Goal: Transaction & Acquisition: Obtain resource

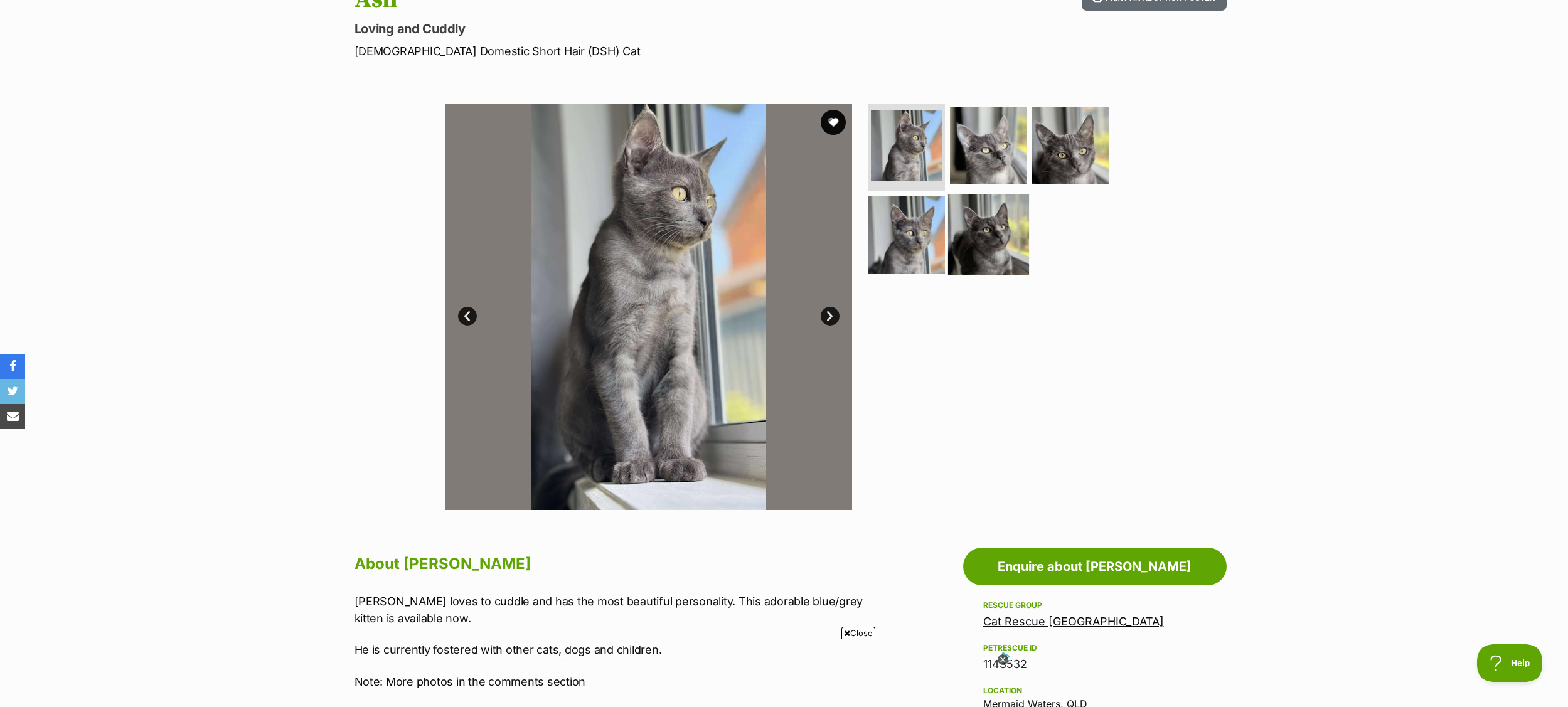
click at [982, 205] on img at bounding box center [988, 234] width 81 height 81
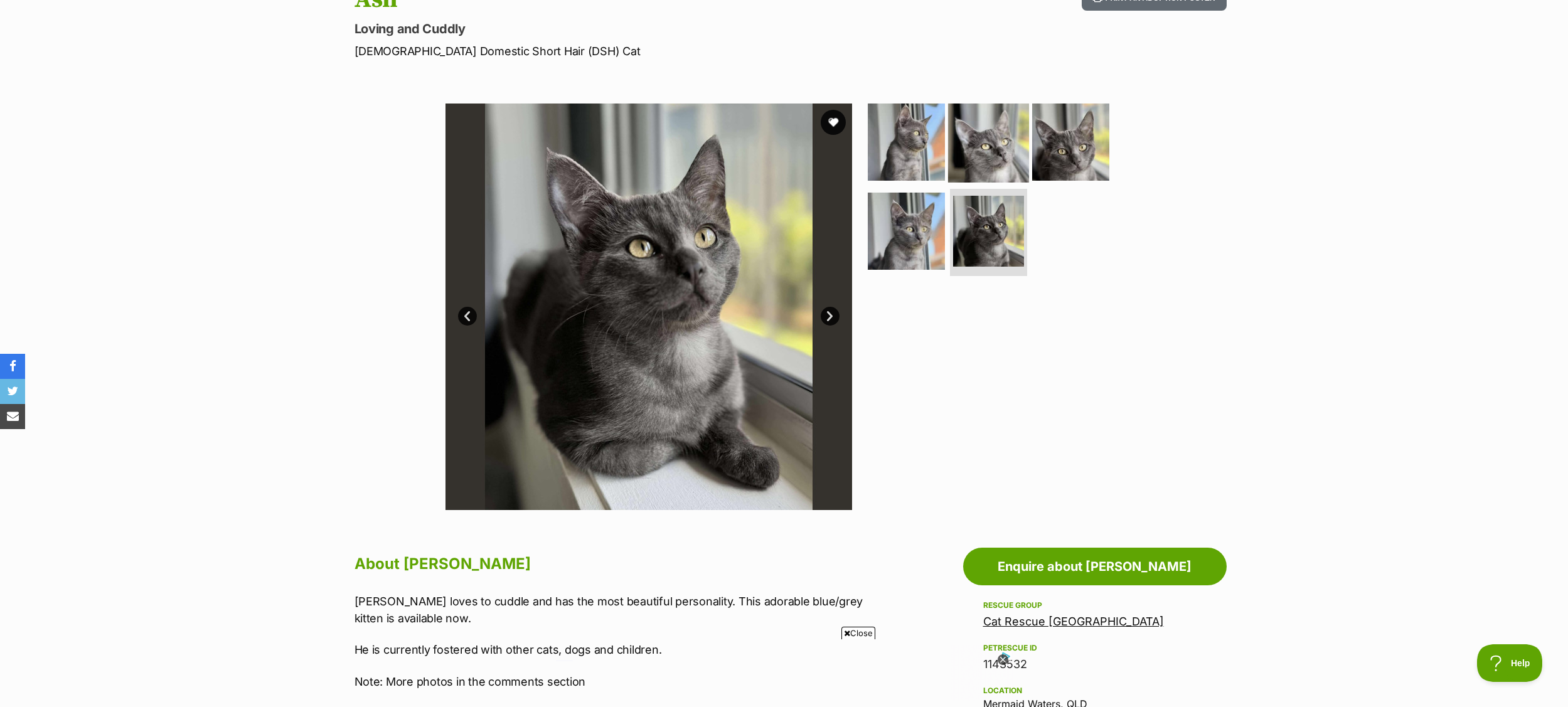
click at [999, 144] on img at bounding box center [988, 141] width 81 height 81
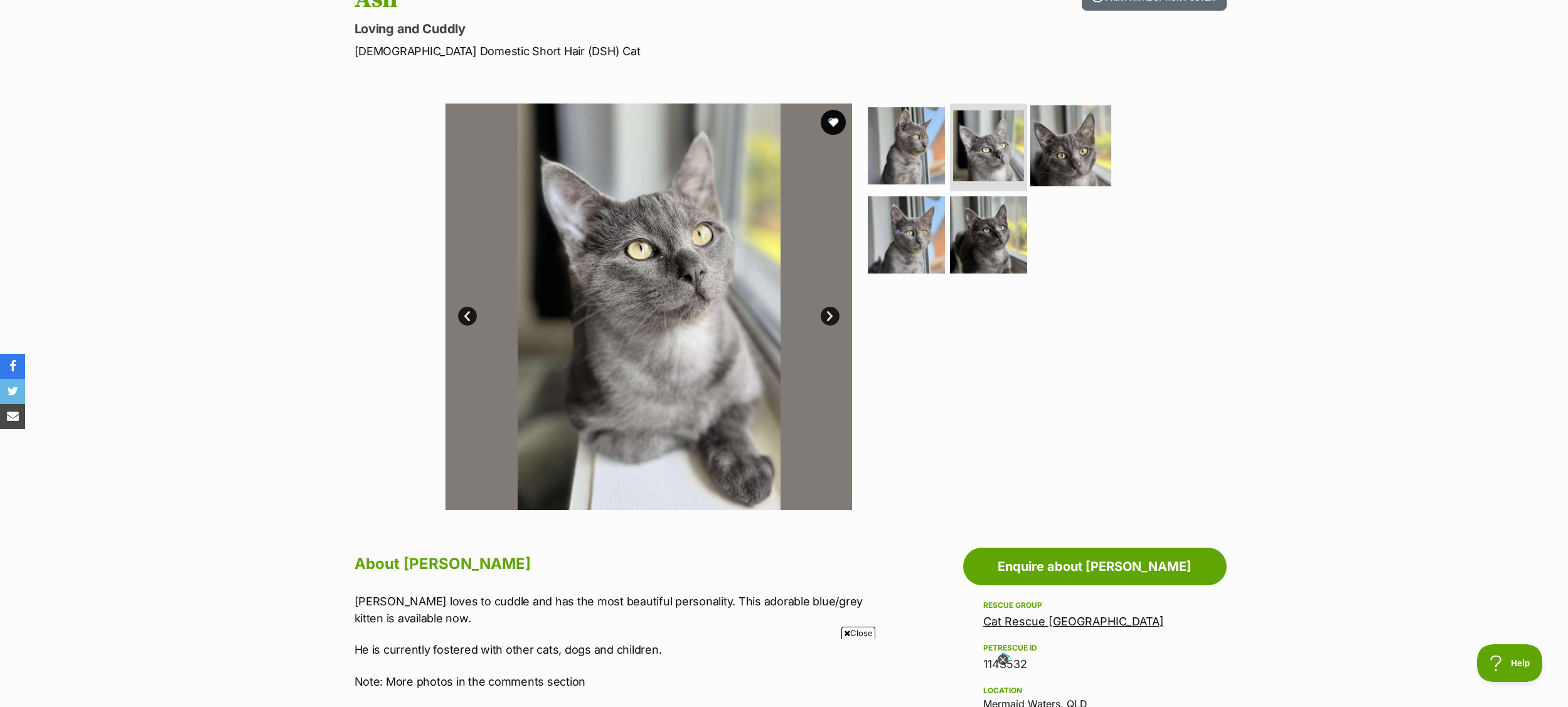
click at [1083, 138] on img at bounding box center [1070, 145] width 81 height 81
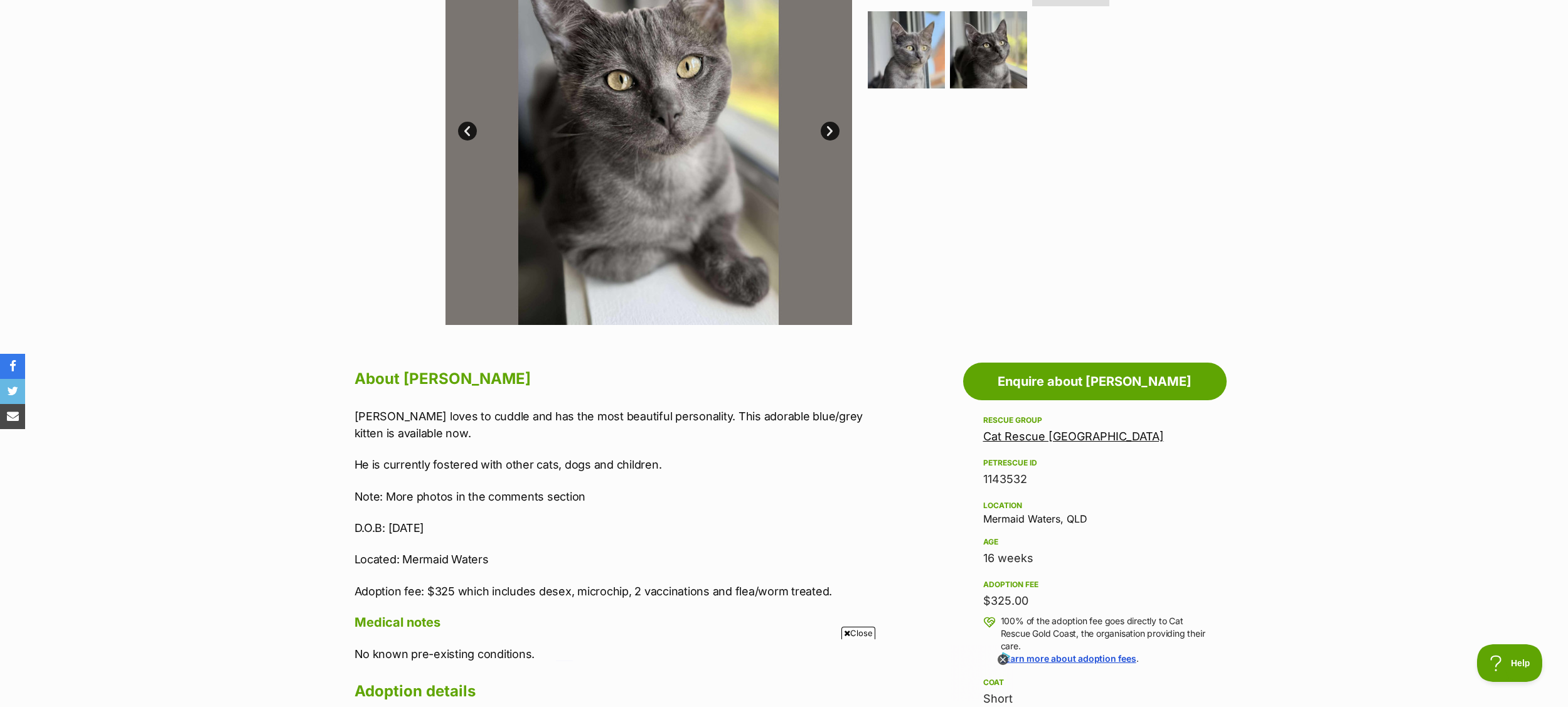
scroll to position [362, 0]
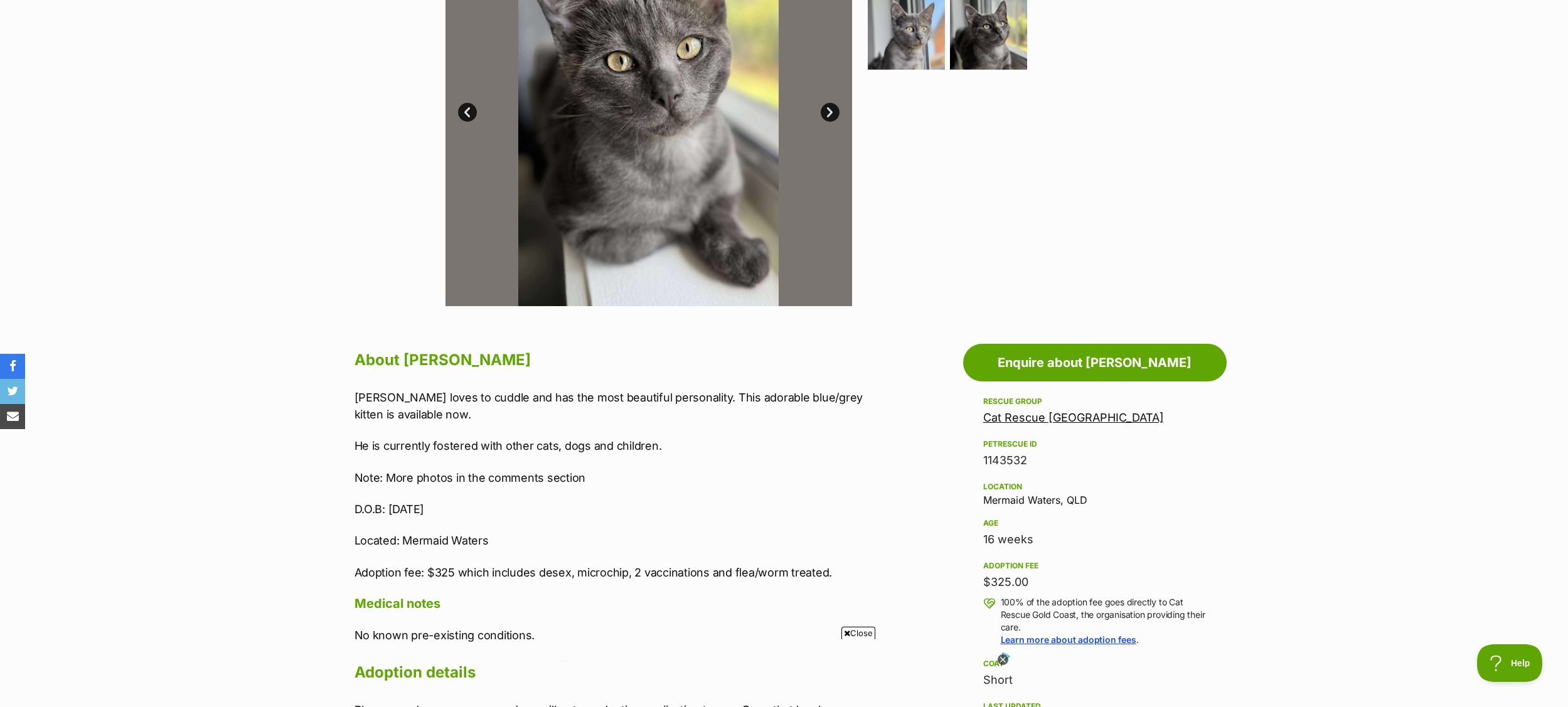
click at [844, 635] on icon at bounding box center [846, 633] width 6 height 9
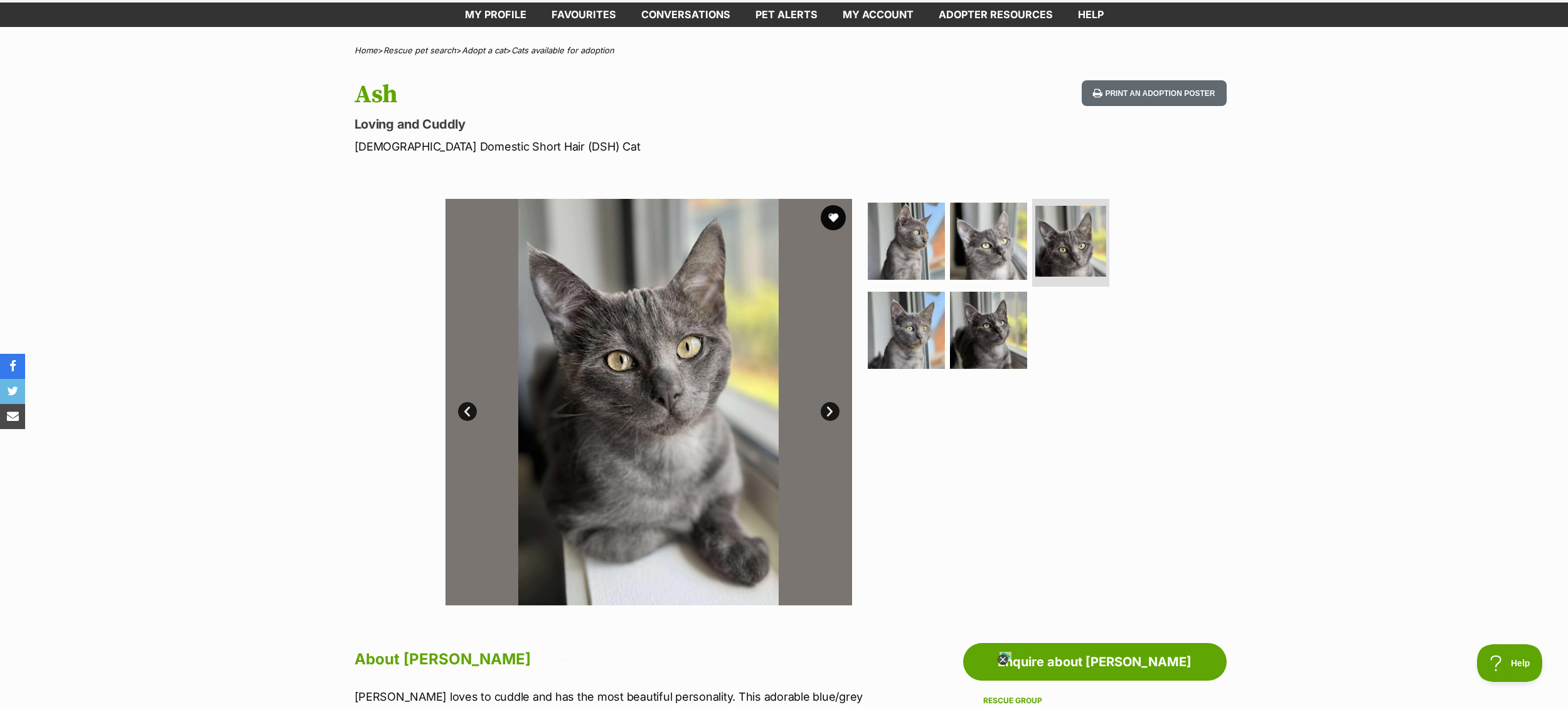
scroll to position [63, 0]
click at [1064, 252] on img at bounding box center [1071, 241] width 75 height 75
click at [918, 254] on img at bounding box center [906, 240] width 81 height 81
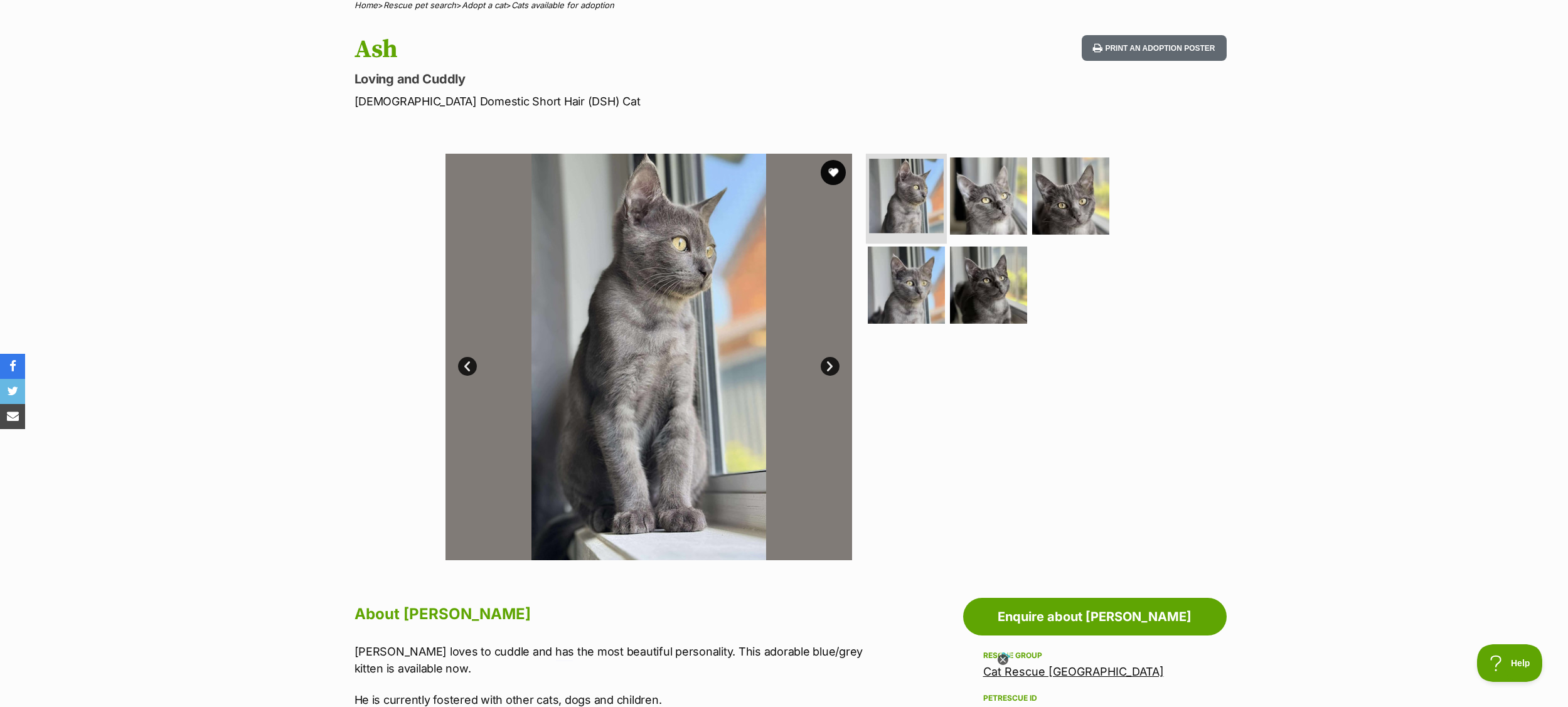
scroll to position [109, 0]
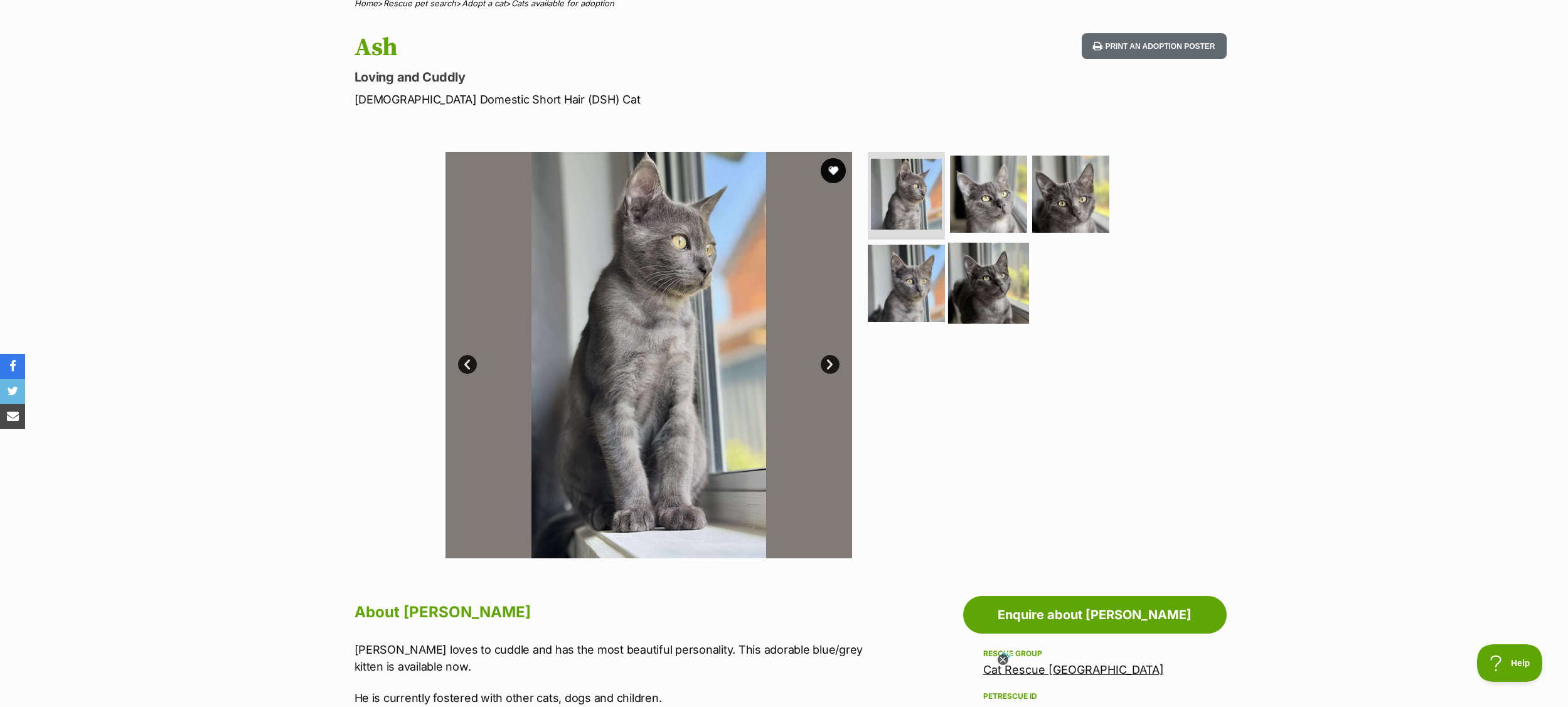
click at [999, 282] on img at bounding box center [988, 282] width 81 height 81
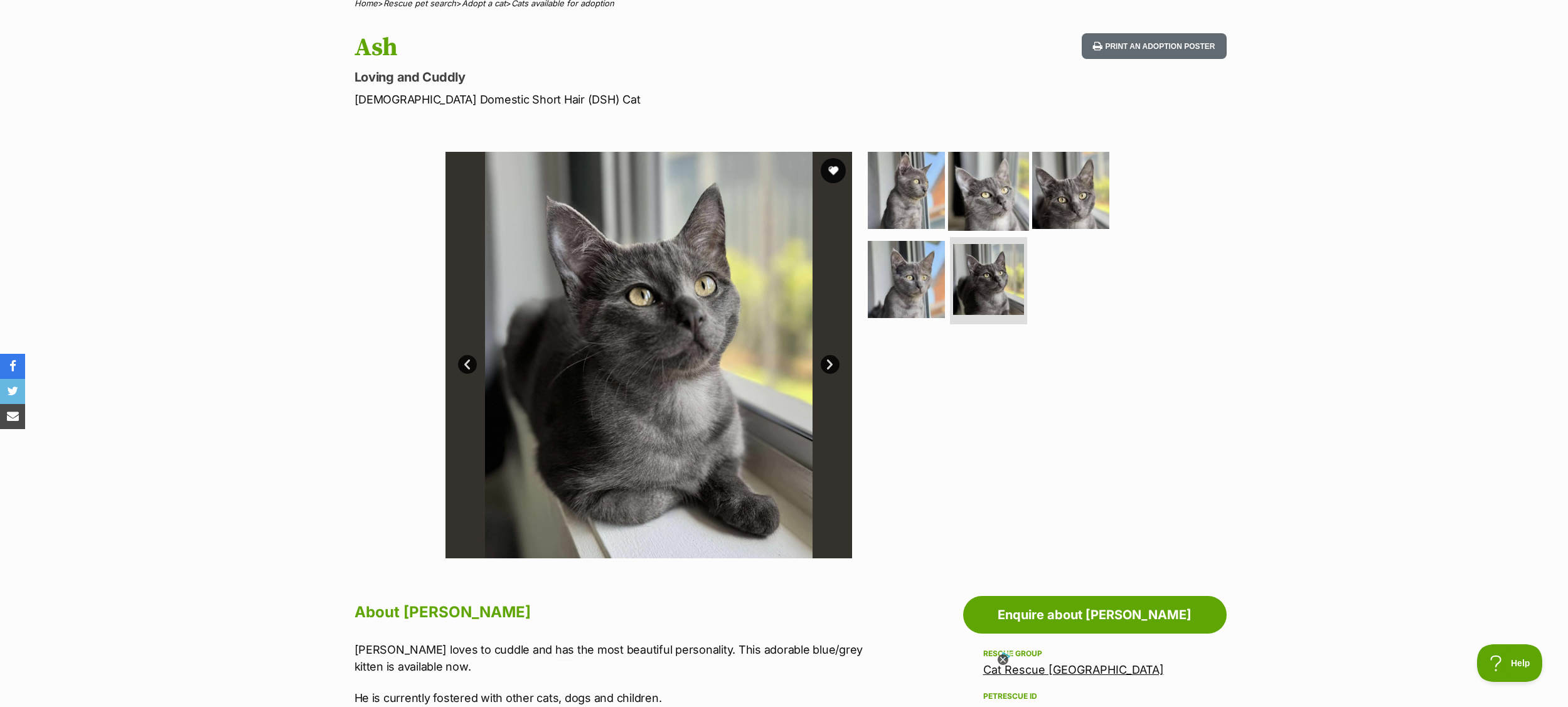
click at [988, 220] on img at bounding box center [988, 190] width 81 height 81
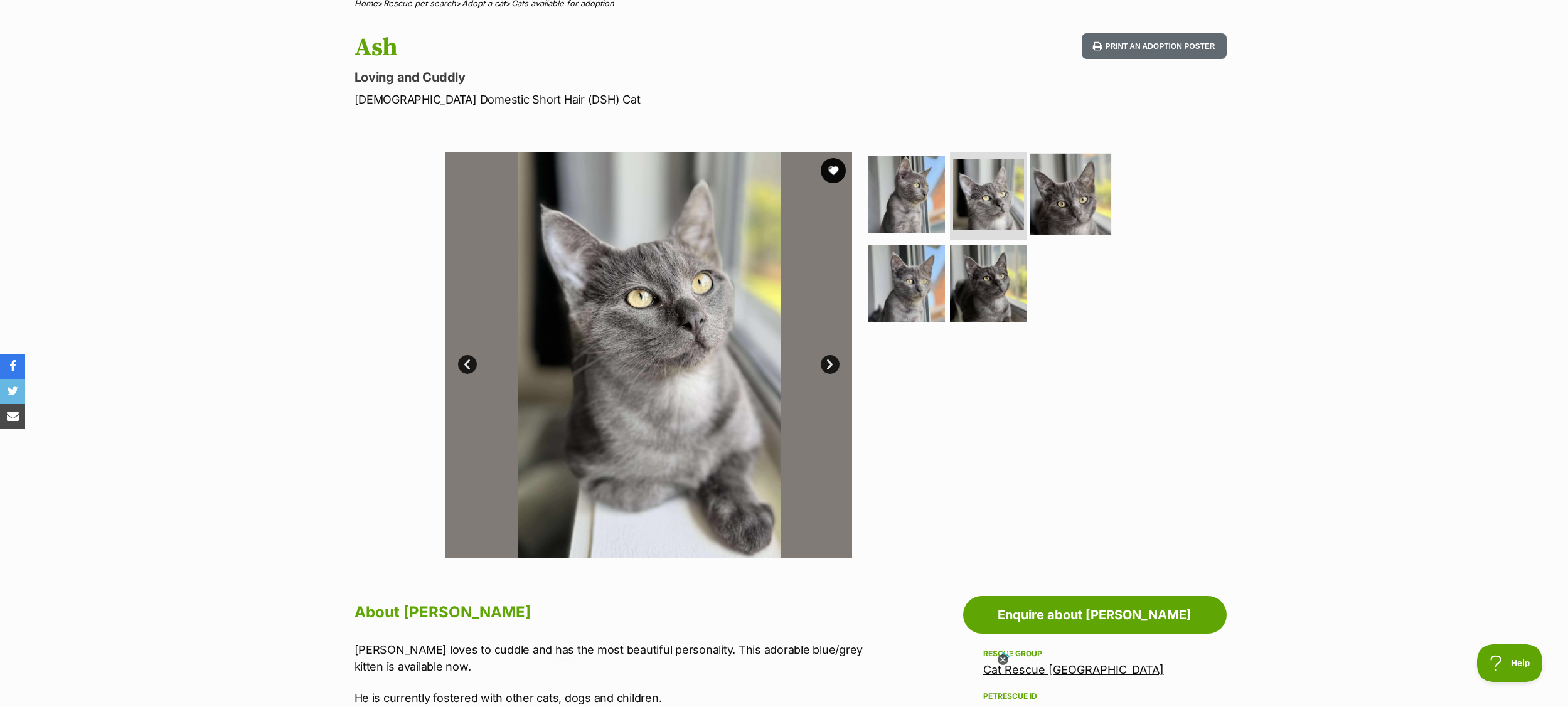
click at [1071, 190] on img at bounding box center [1070, 194] width 81 height 81
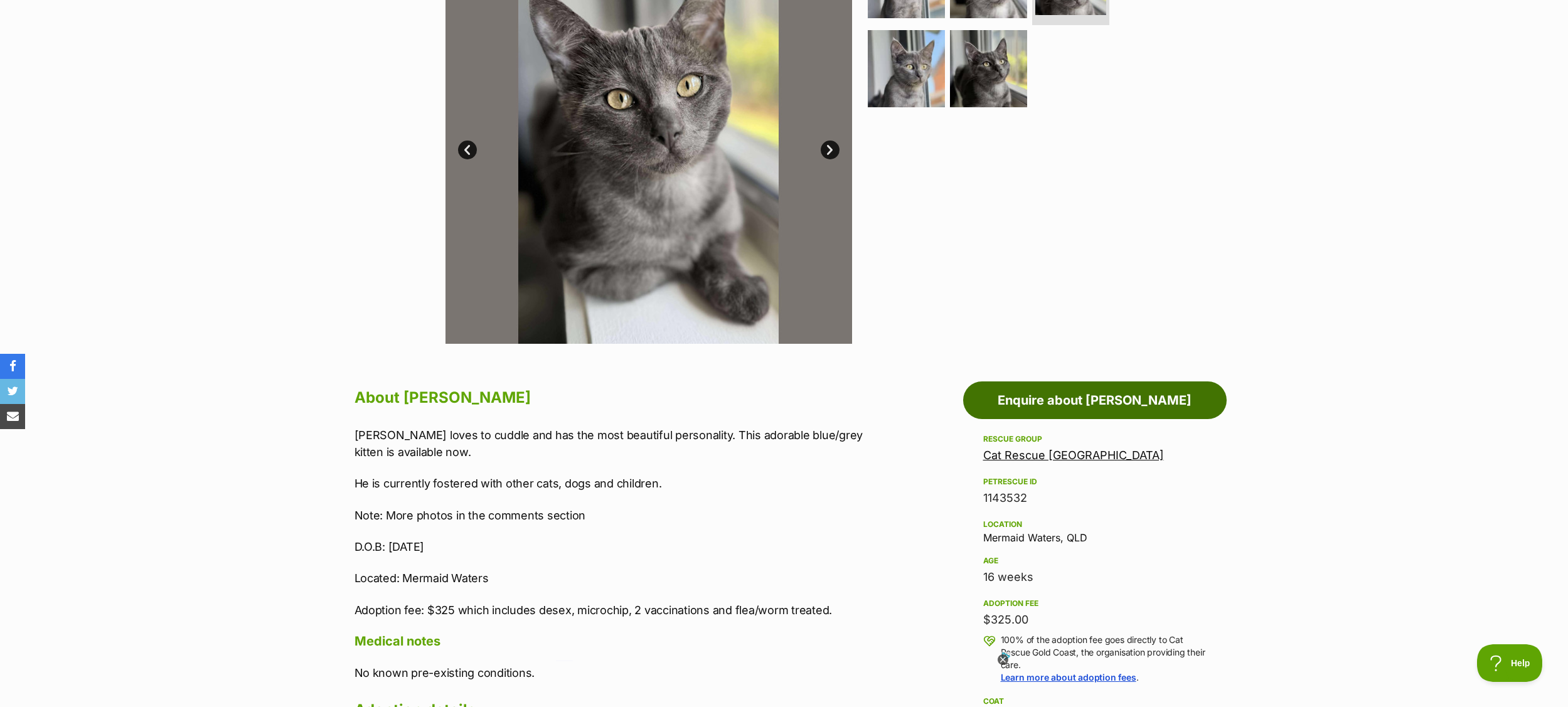
scroll to position [328, 0]
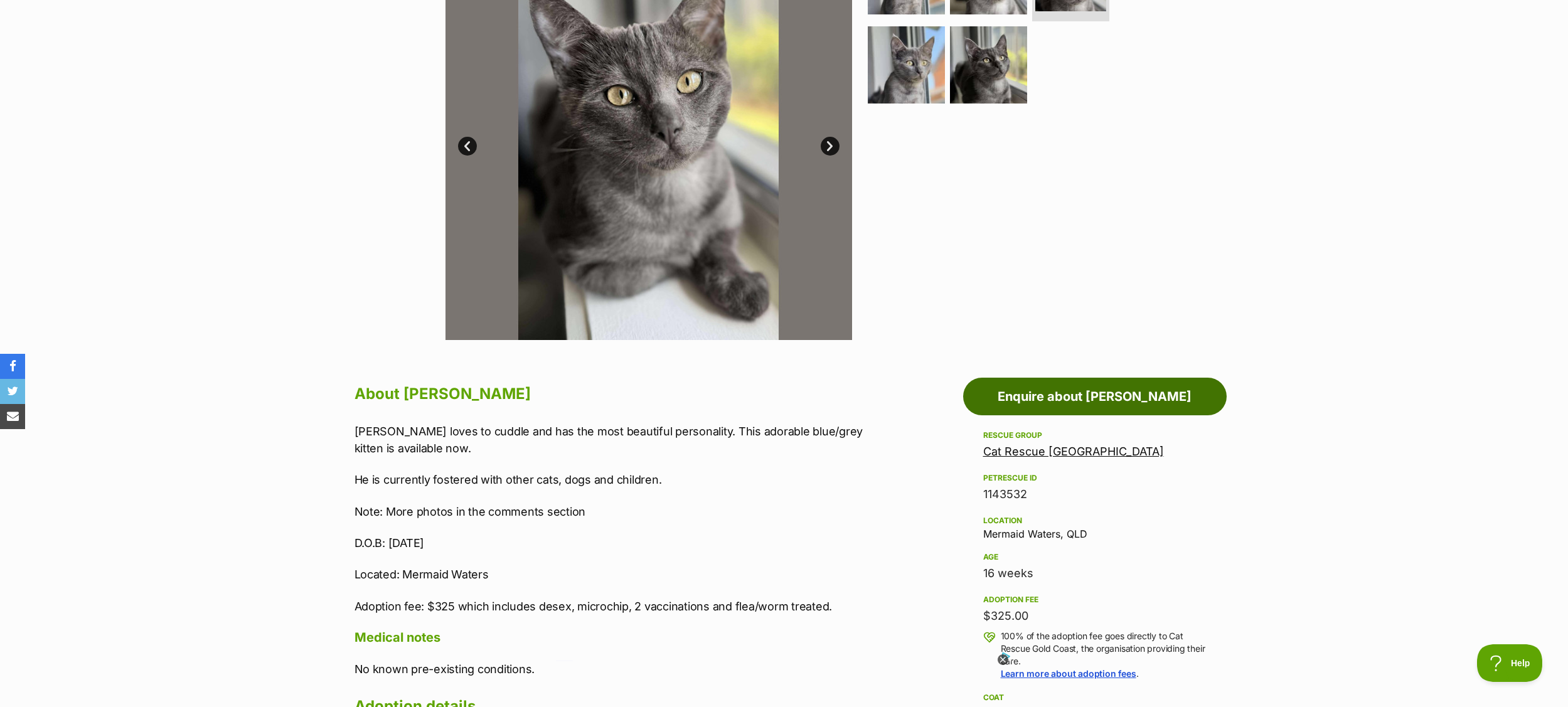
click at [1086, 406] on link "Enquire about [PERSON_NAME]" at bounding box center [1095, 396] width 264 height 37
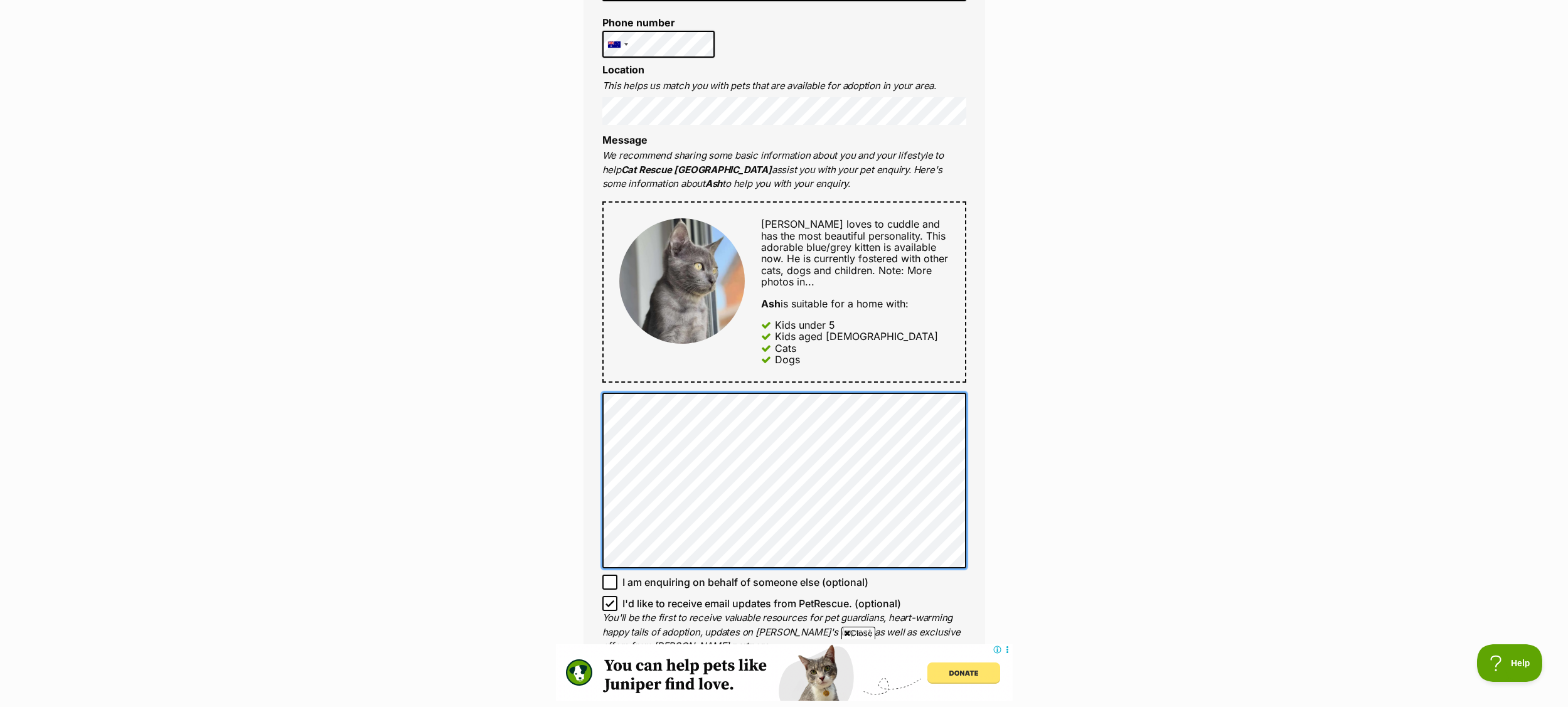
scroll to position [502, 0]
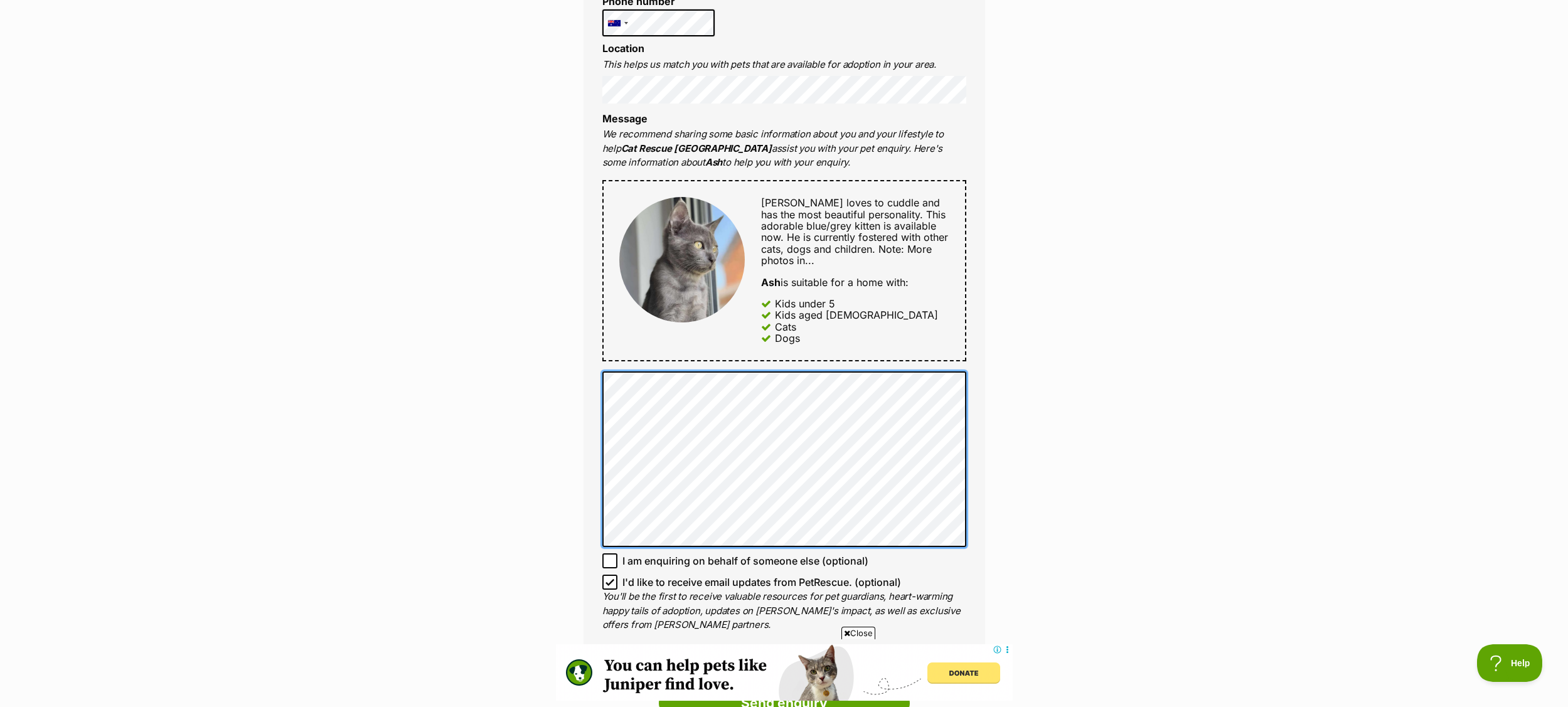
click at [550, 392] on div "Enquire about Ash Want to increase your chances of a successful enquiry? Update…" at bounding box center [784, 326] width 1568 height 1428
